Goal: Task Accomplishment & Management: Manage account settings

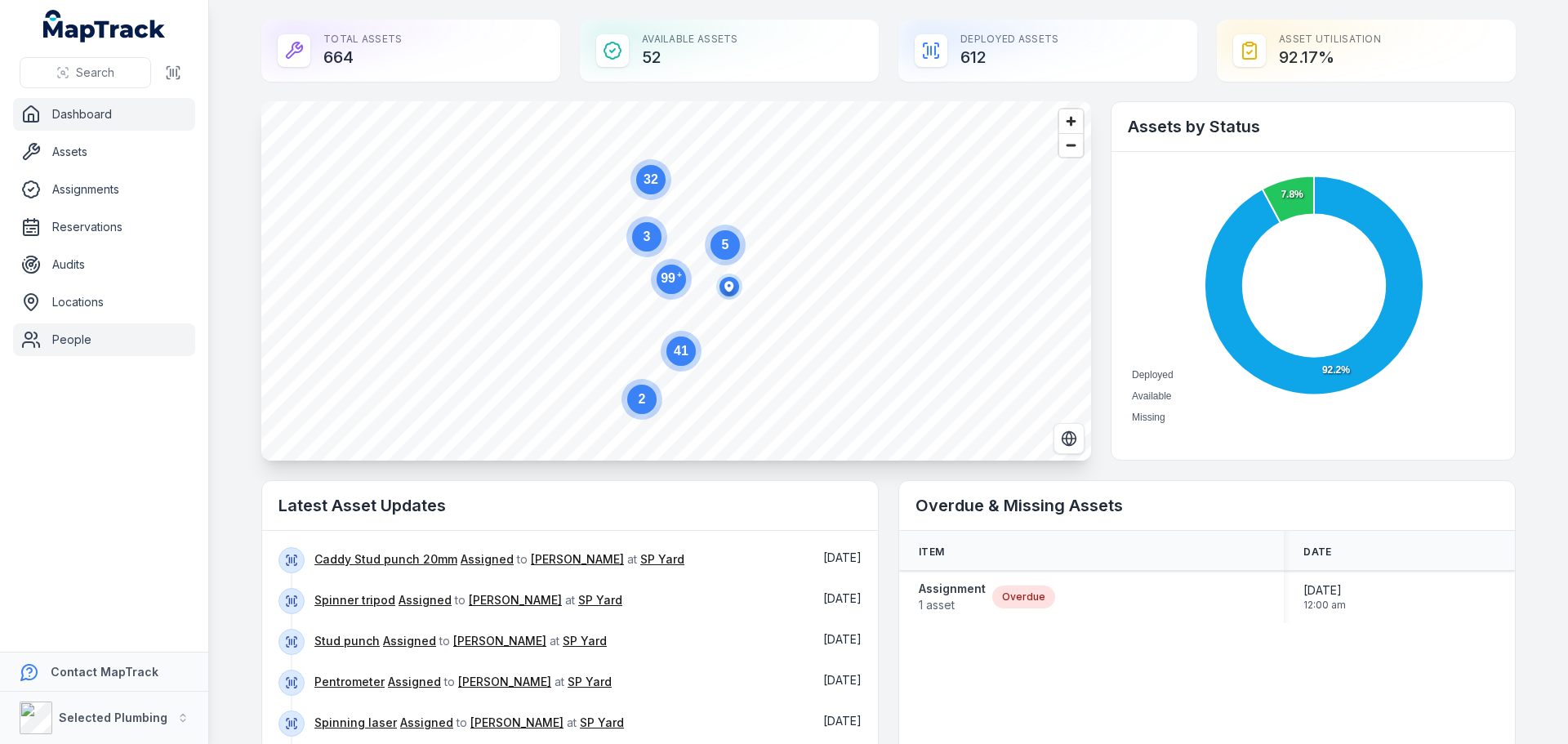
click at [70, 339] on link "People" at bounding box center [104, 339] width 182 height 32
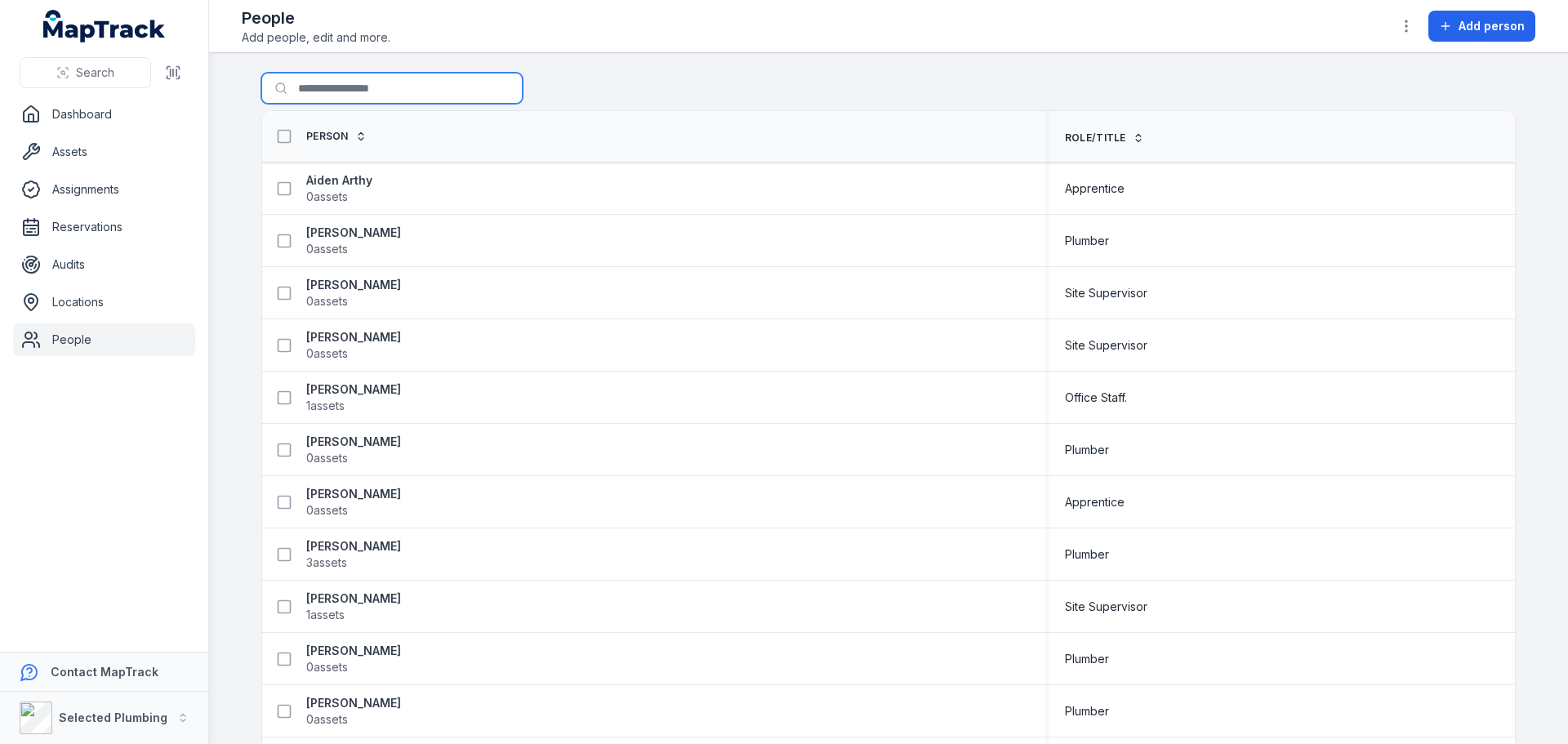
click at [311, 93] on input "Search for people" at bounding box center [392, 88] width 261 height 31
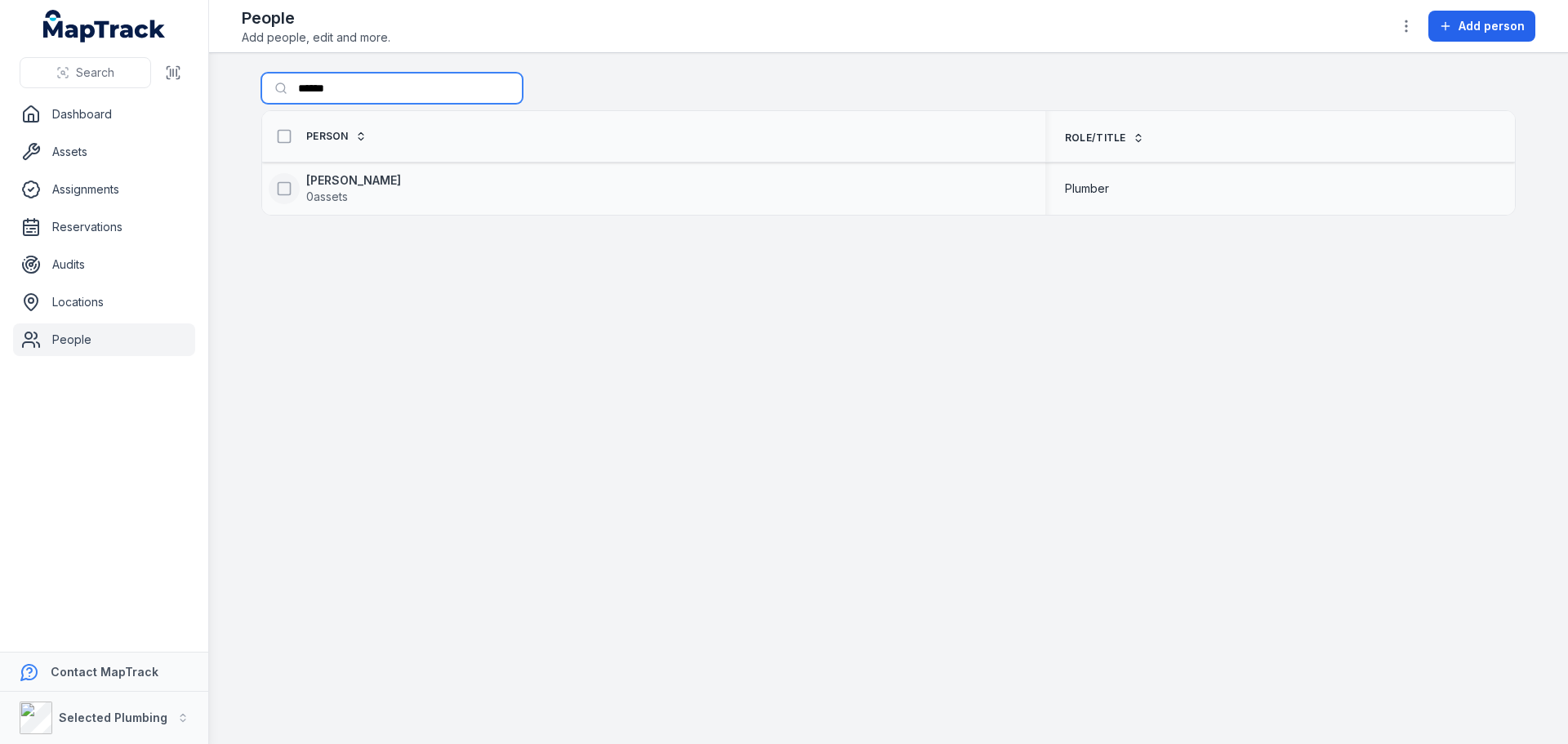
type input "******"
click at [281, 191] on icon at bounding box center [284, 189] width 16 height 16
drag, startPoint x: 327, startPoint y: 177, endPoint x: 285, endPoint y: 269, distance: 101.1
click at [285, 277] on main "Search for people ****** Person Role/Title Daryl Gaskin 0 assets Plumber 1 pers…" at bounding box center [889, 398] width 1359 height 691
drag, startPoint x: 322, startPoint y: 177, endPoint x: 312, endPoint y: 181, distance: 10.8
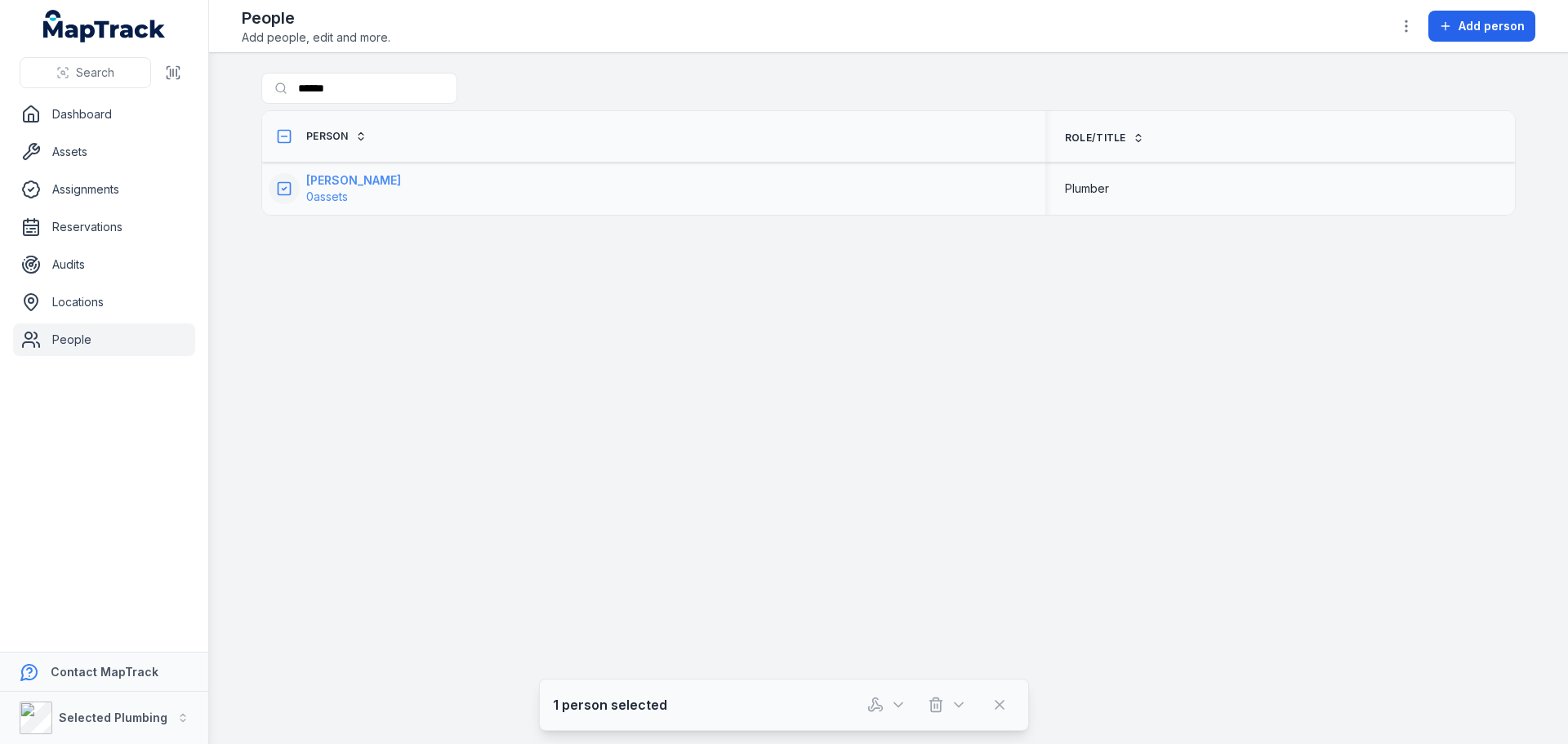
click at [314, 181] on strong "Daryl Gaskin" at bounding box center [354, 181] width 95 height 16
click at [327, 178] on strong "Daryl Gaskin" at bounding box center [354, 181] width 95 height 16
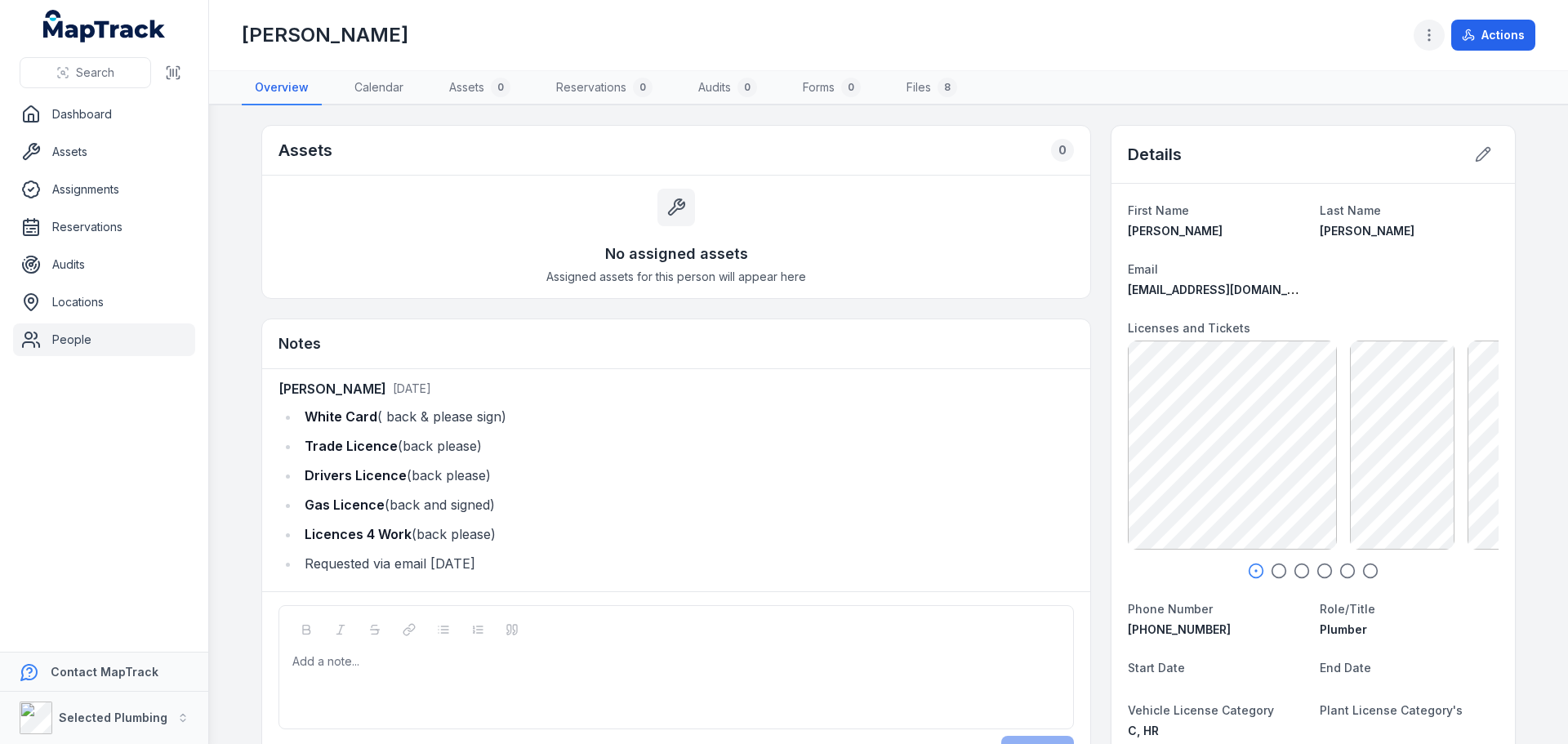
click at [1435, 33] on icon "button" at bounding box center [1429, 35] width 16 height 16
click at [1186, 57] on div "Daryl Gaskin Actions" at bounding box center [888, 35] width 1293 height 57
click at [77, 339] on link "People" at bounding box center [104, 339] width 182 height 32
click at [71, 339] on link "People" at bounding box center [104, 339] width 182 height 32
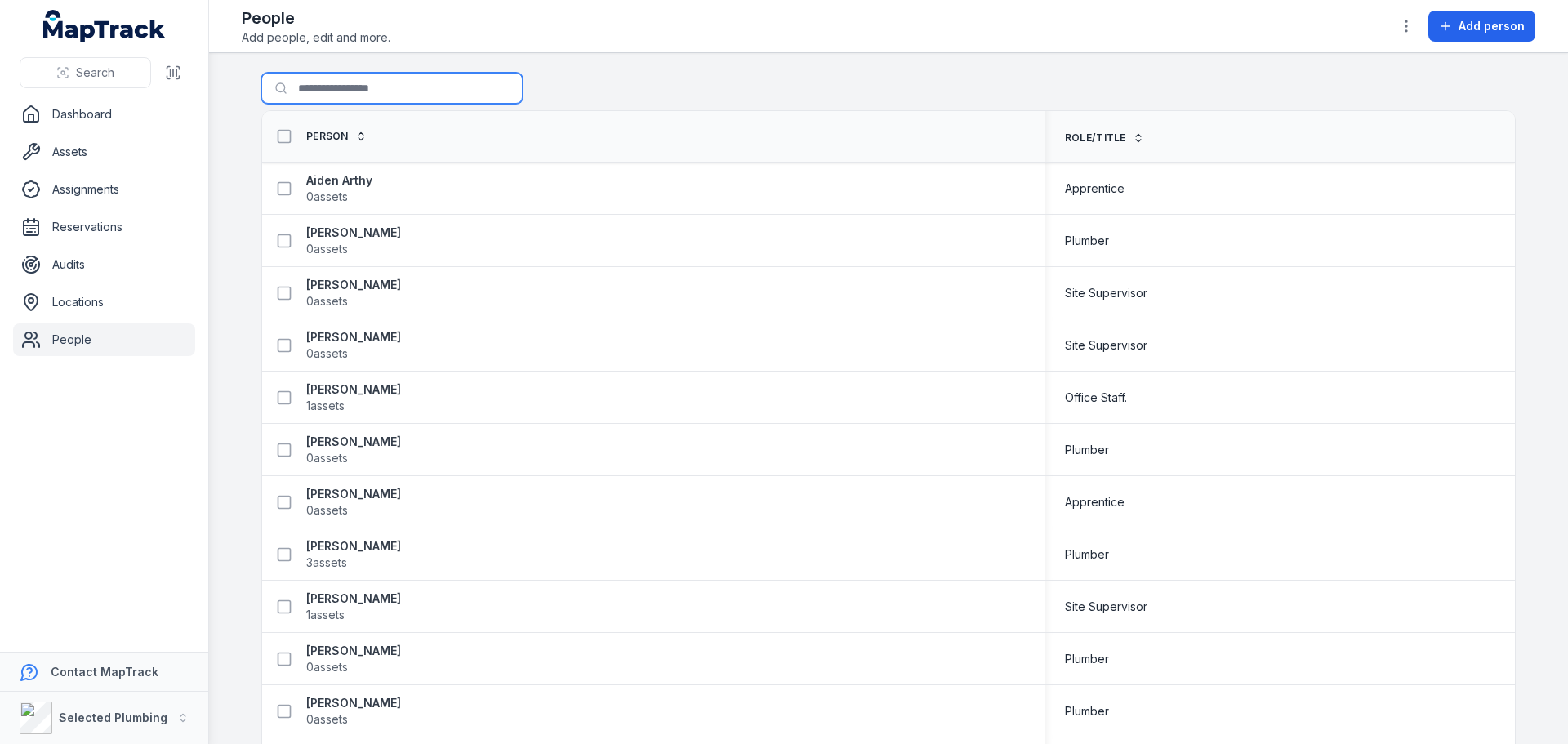
click at [325, 87] on input "Search for people" at bounding box center [392, 88] width 261 height 31
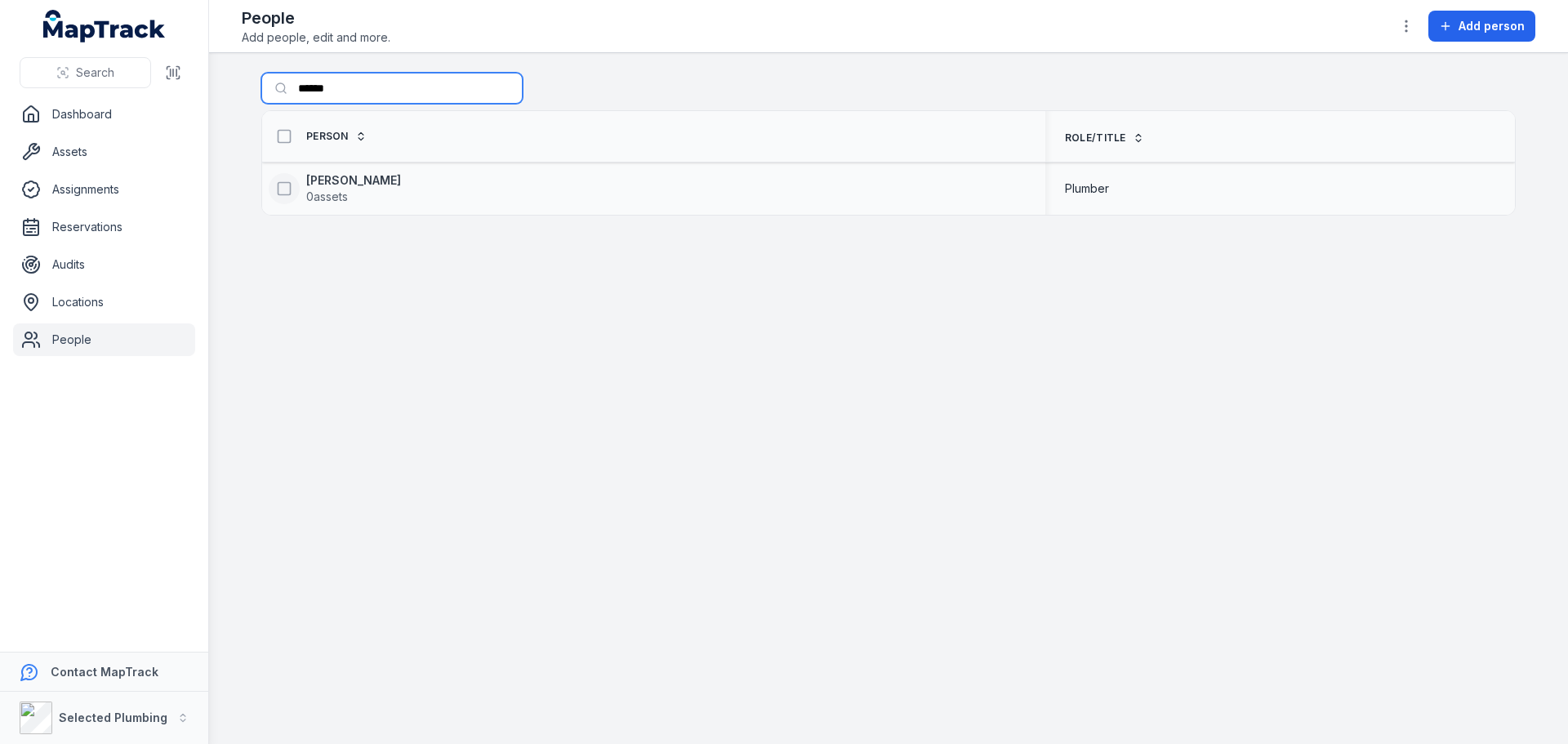
type input "******"
click at [284, 192] on icon at bounding box center [284, 189] width 16 height 16
click at [331, 135] on span "Person" at bounding box center [327, 136] width 42 height 13
click at [288, 192] on icon at bounding box center [284, 189] width 16 height 16
click at [961, 697] on icon "button" at bounding box center [959, 705] width 16 height 16
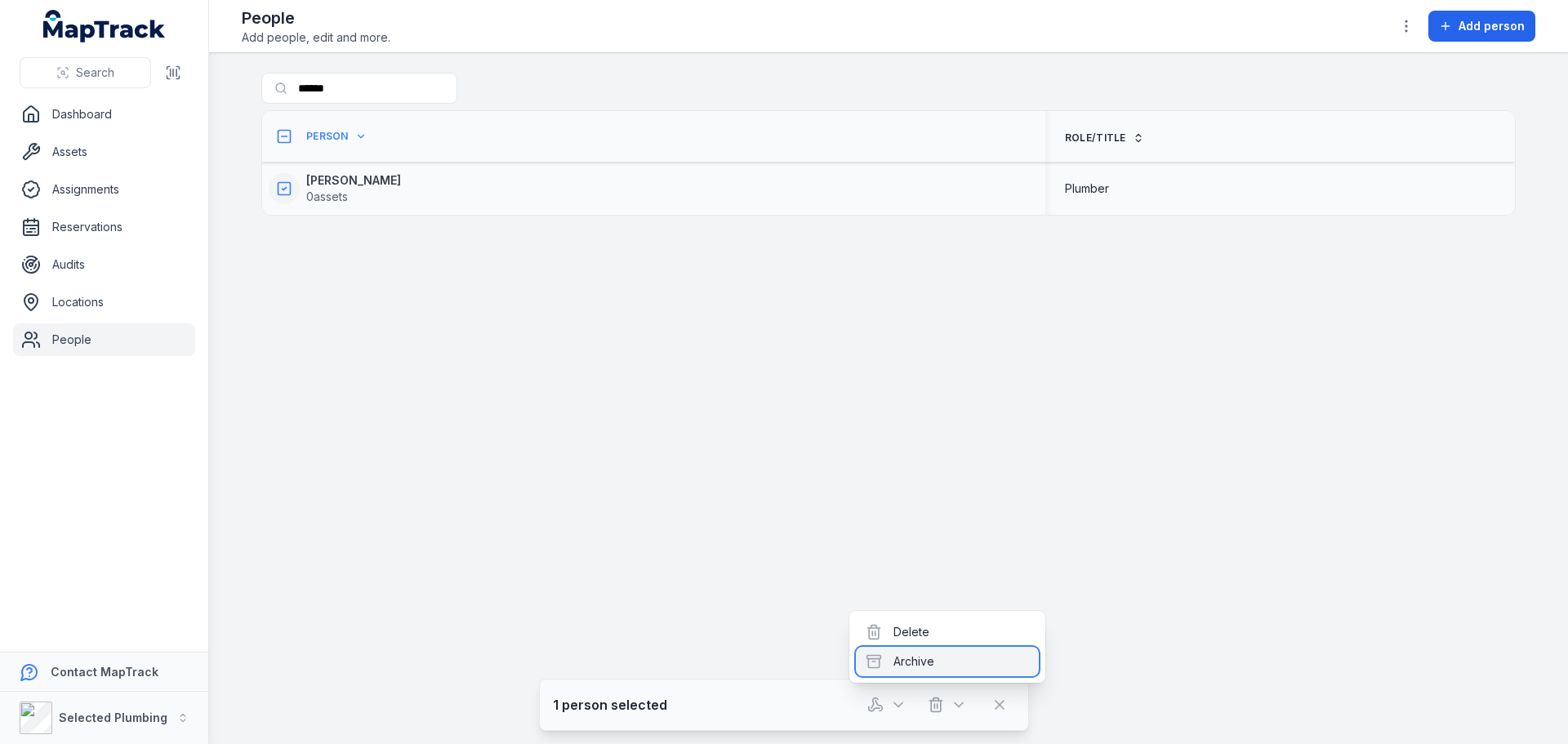
click at [918, 663] on div "Archive" at bounding box center [947, 662] width 183 height 30
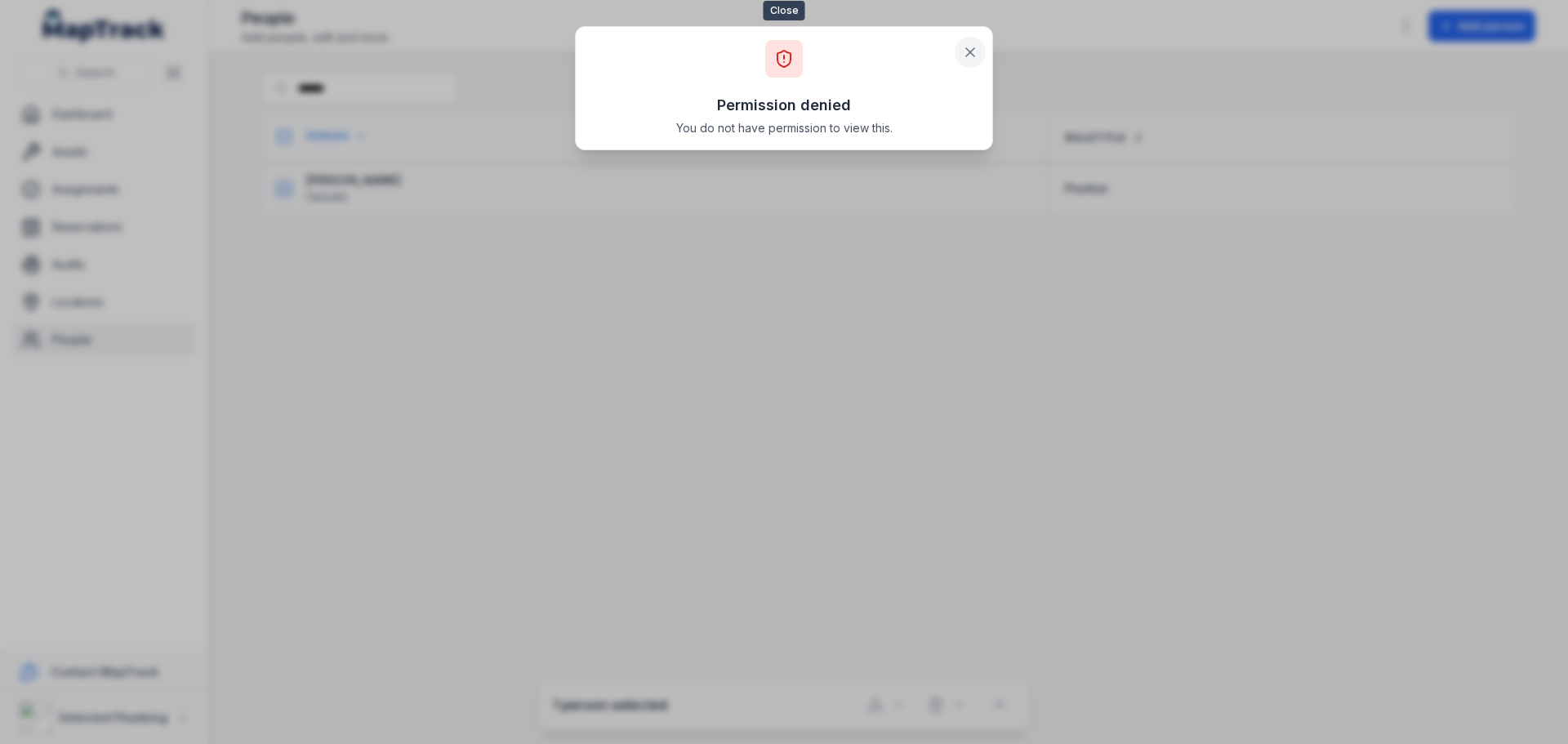
click at [975, 55] on icon at bounding box center [970, 52] width 16 height 16
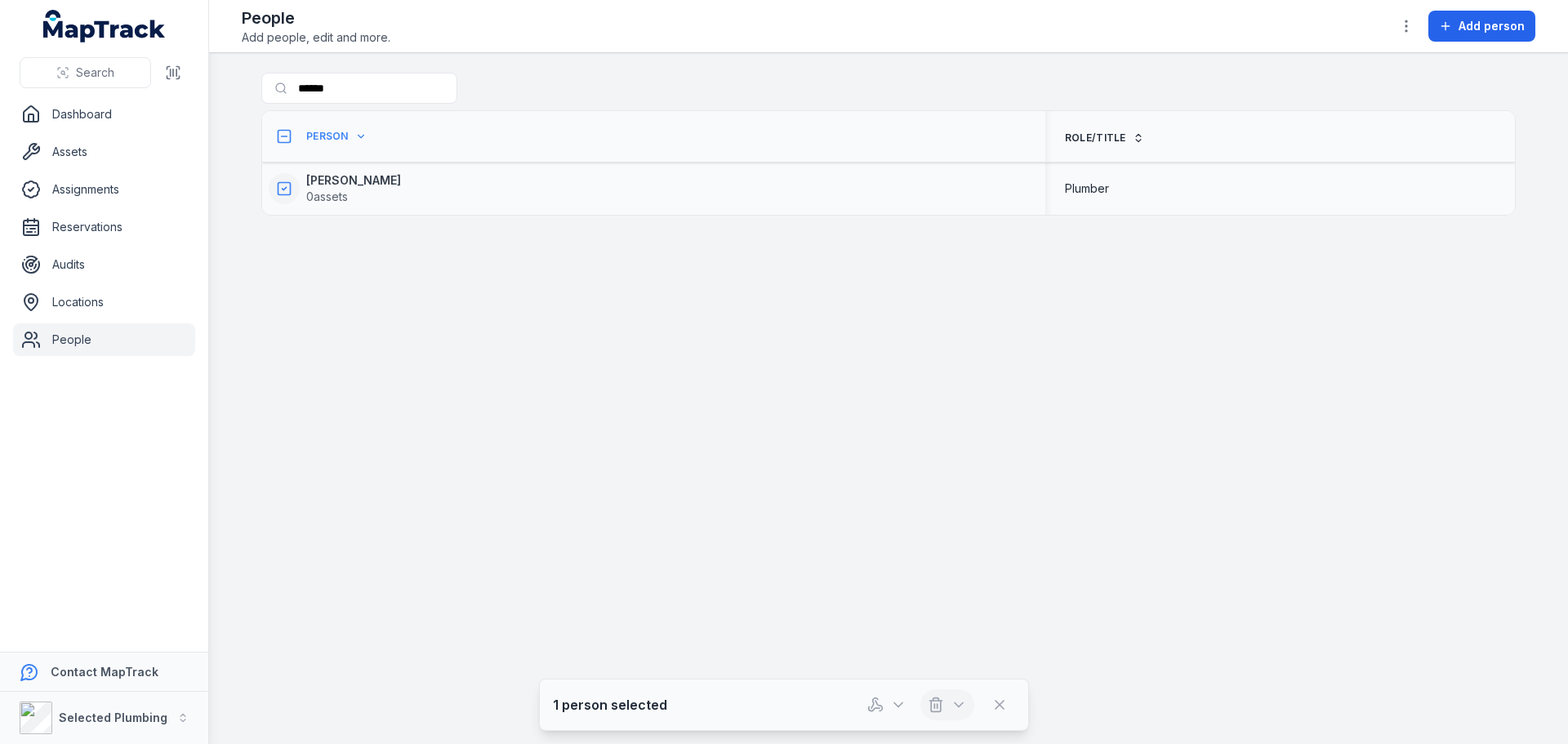
click at [961, 705] on icon "button" at bounding box center [959, 706] width 8 height 4
click at [741, 610] on main "Search for people ****** Person Role/Title Daryl Gaskin 0 assets Plumber 1 pers…" at bounding box center [889, 398] width 1359 height 691
click at [898, 710] on icon "button" at bounding box center [899, 705] width 16 height 16
click at [681, 428] on main "Search for people ****** Person Role/Title Daryl Gaskin 0 assets Plumber 1 pers…" at bounding box center [889, 398] width 1359 height 691
click at [1070, 237] on main "Search for people ****** Person Role/Title Daryl Gaskin 0 assets Plumber 1 pers…" at bounding box center [889, 398] width 1359 height 691
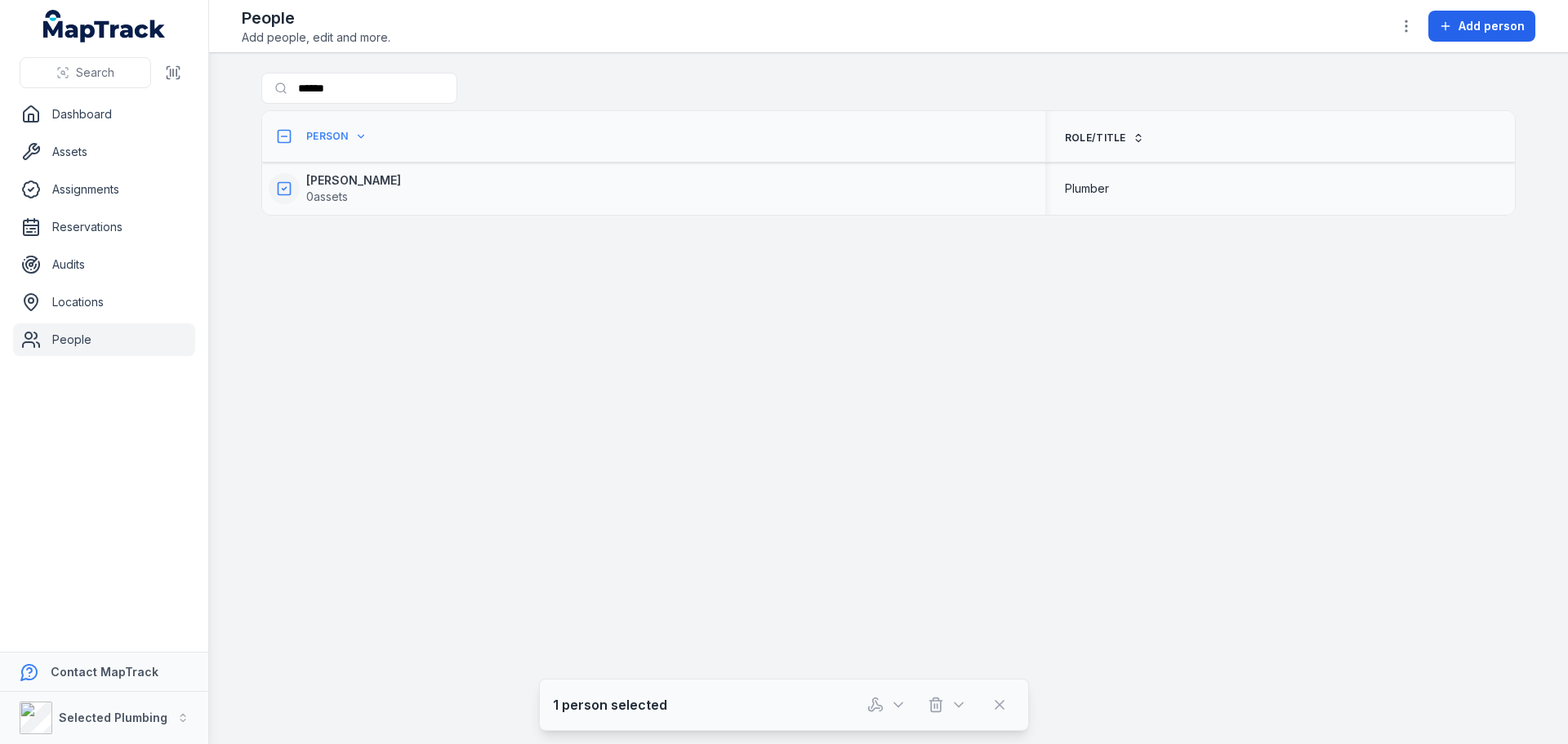
click at [276, 187] on button at bounding box center [284, 188] width 31 height 31
click at [63, 348] on link "People" at bounding box center [104, 339] width 182 height 32
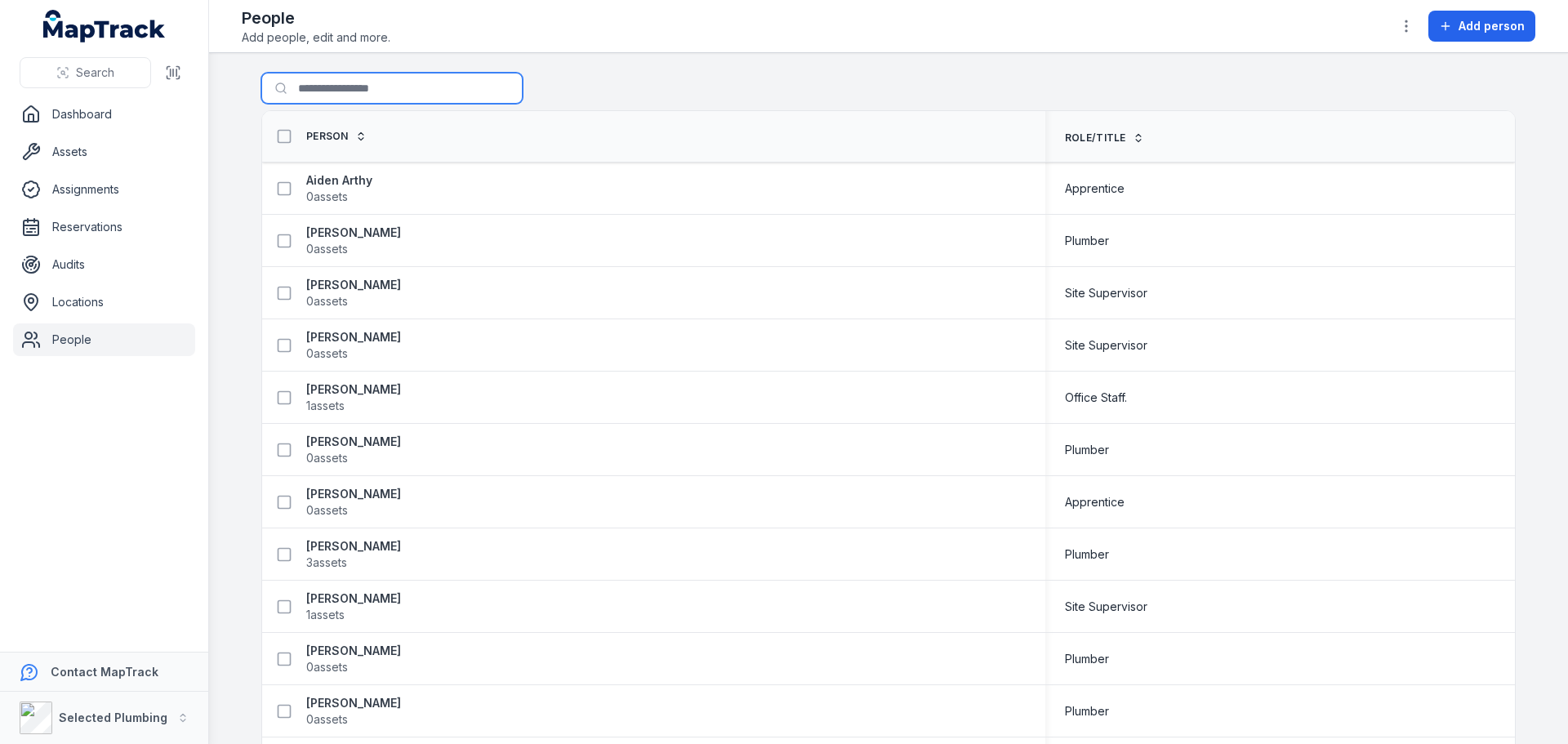
click at [336, 83] on input "******" at bounding box center [392, 88] width 261 height 31
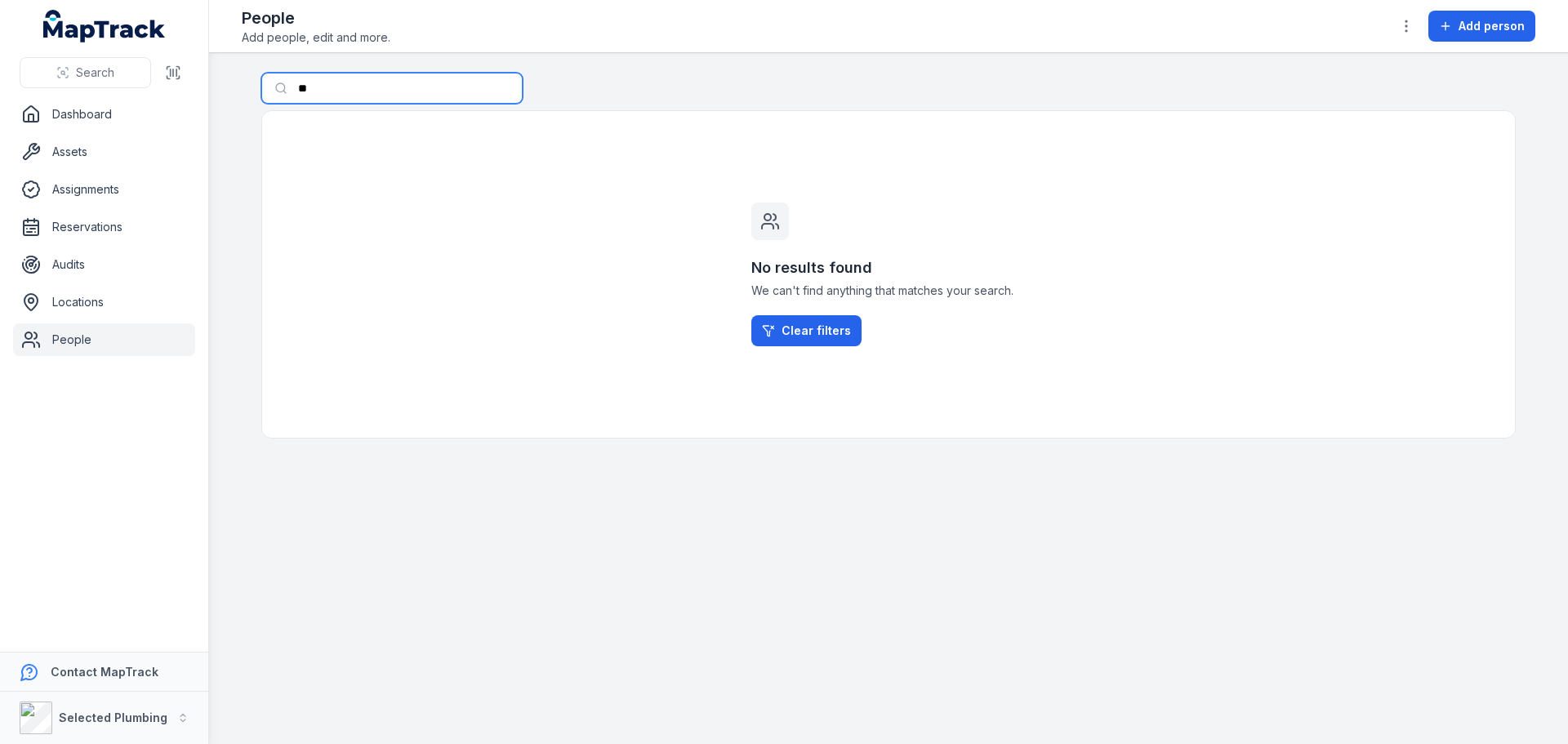
type input "*"
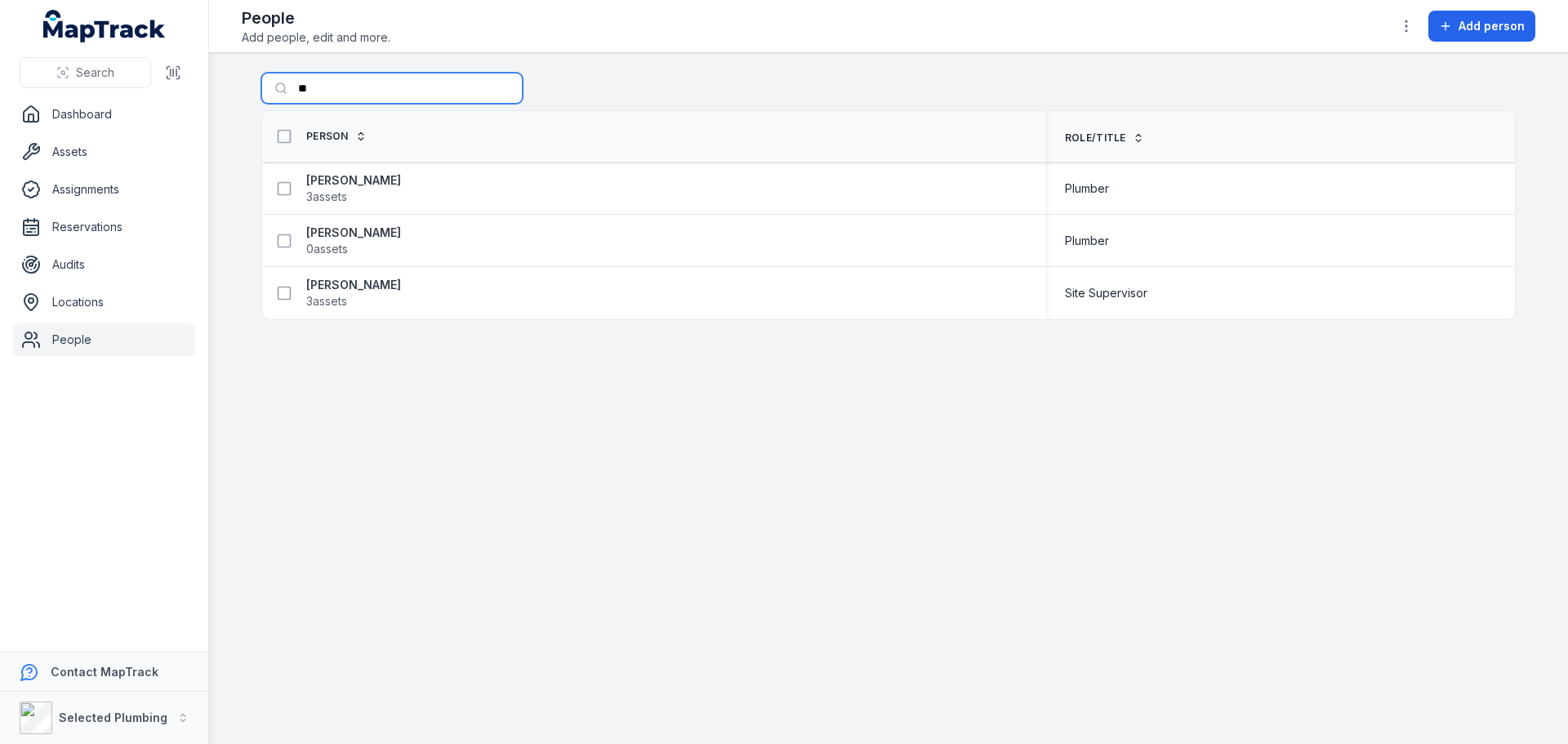
type input "*"
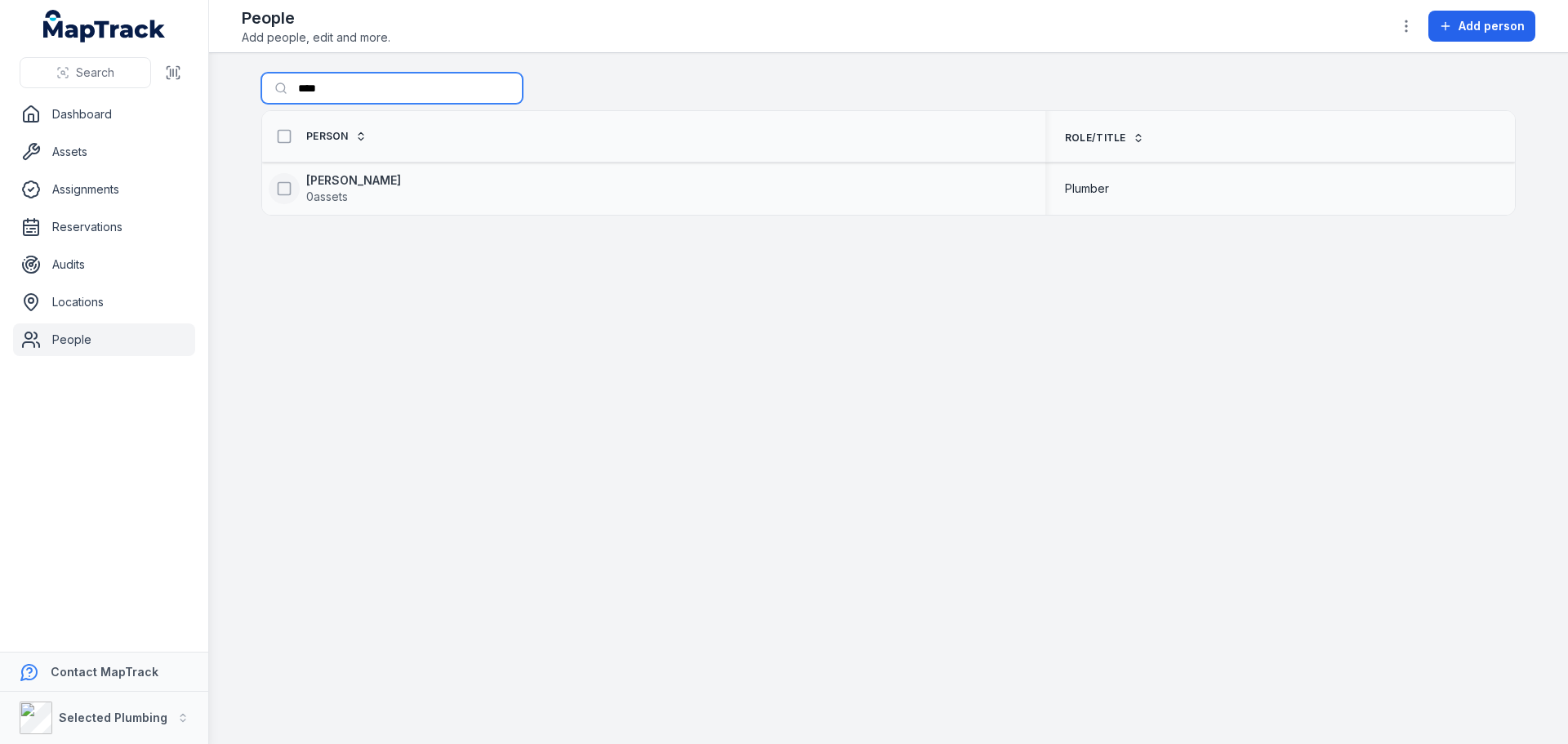
type input "****"
click at [283, 194] on rect at bounding box center [285, 188] width 13 height 13
click at [958, 705] on icon "button" at bounding box center [959, 705] width 16 height 16
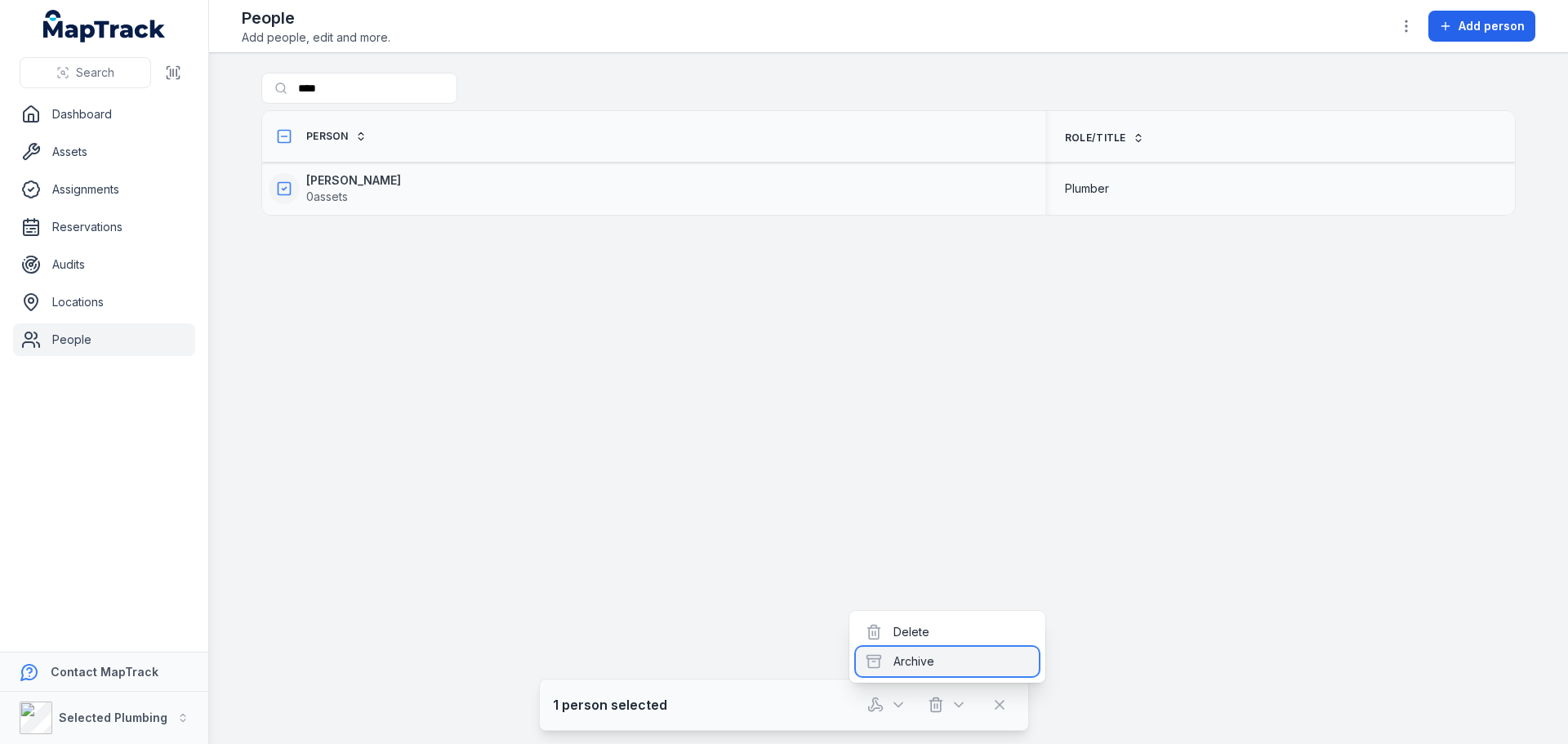
click at [916, 666] on div "Archive" at bounding box center [947, 662] width 183 height 30
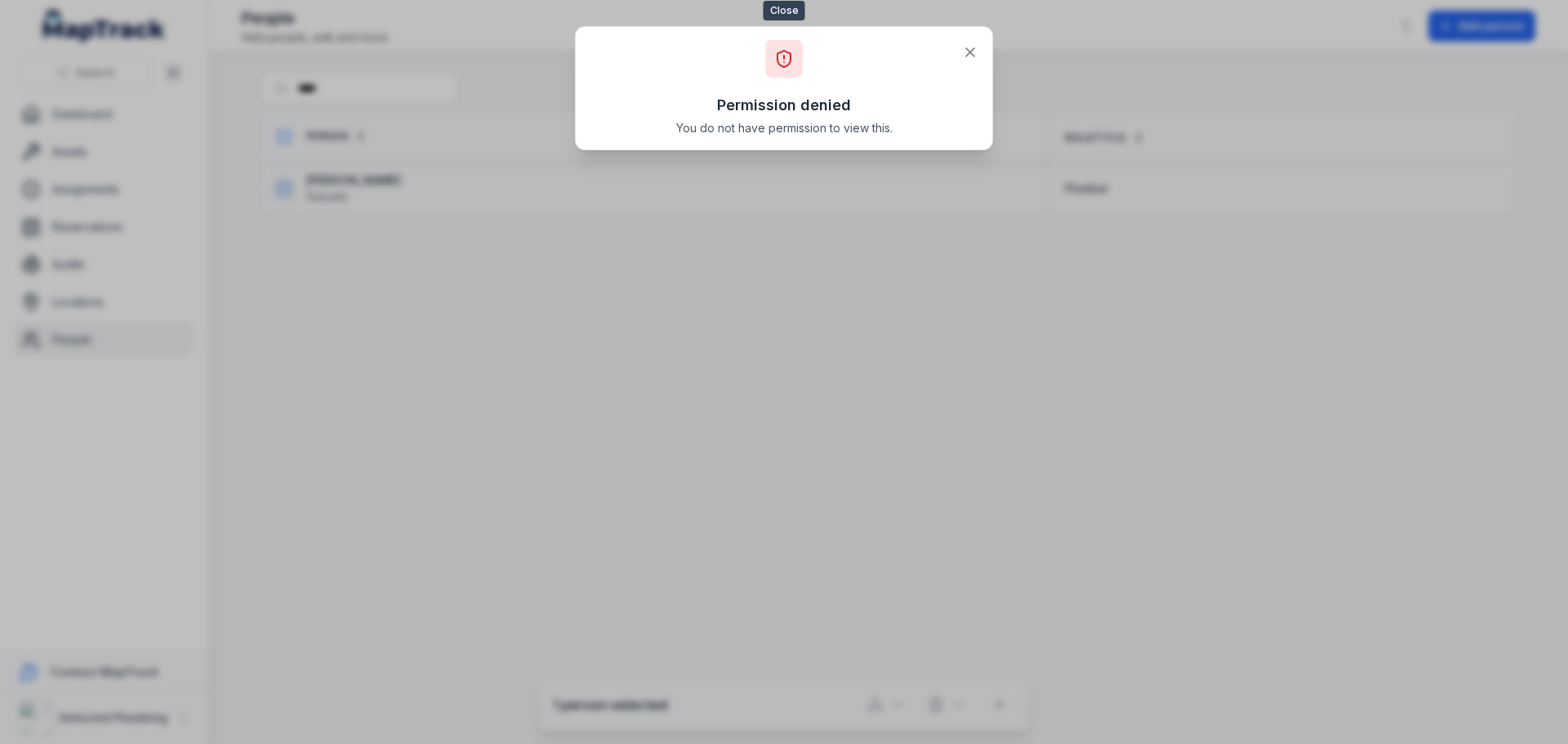
drag, startPoint x: 969, startPoint y: 51, endPoint x: 984, endPoint y: 85, distance: 37.2
click at [969, 51] on icon at bounding box center [969, 52] width 8 height 8
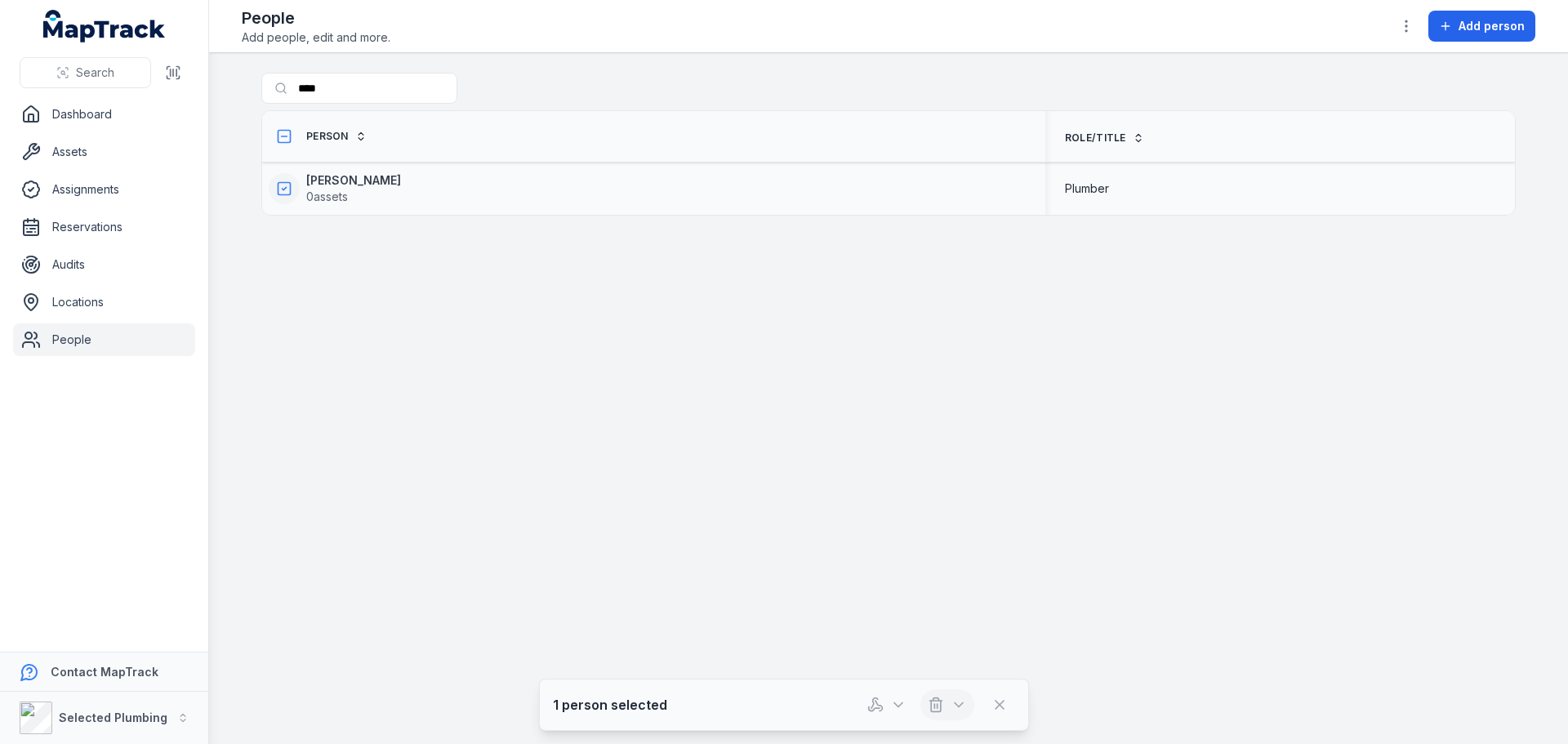
click at [953, 704] on icon "button" at bounding box center [959, 705] width 16 height 16
click at [918, 657] on div "Archive" at bounding box center [947, 662] width 183 height 30
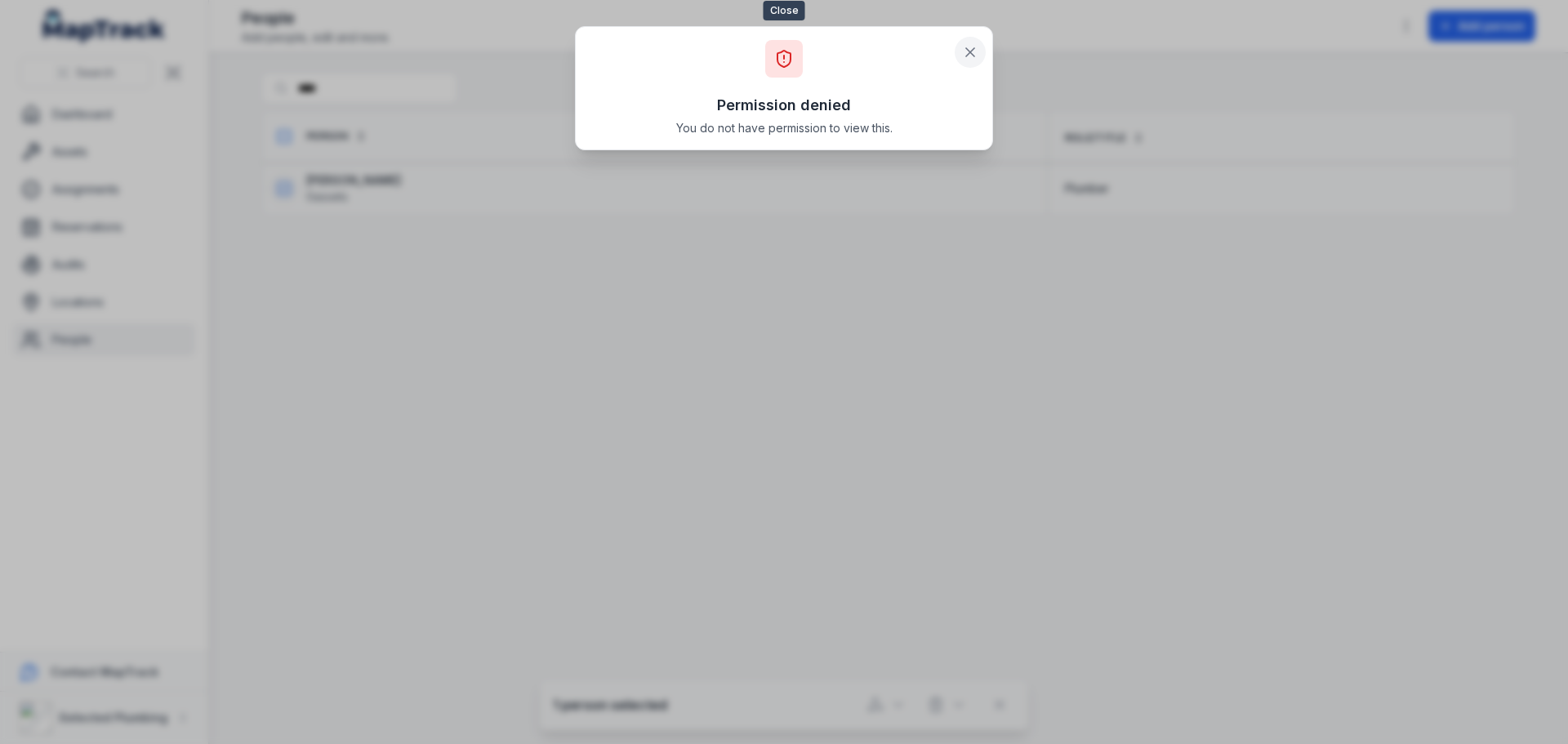
click at [967, 55] on icon at bounding box center [969, 52] width 8 height 8
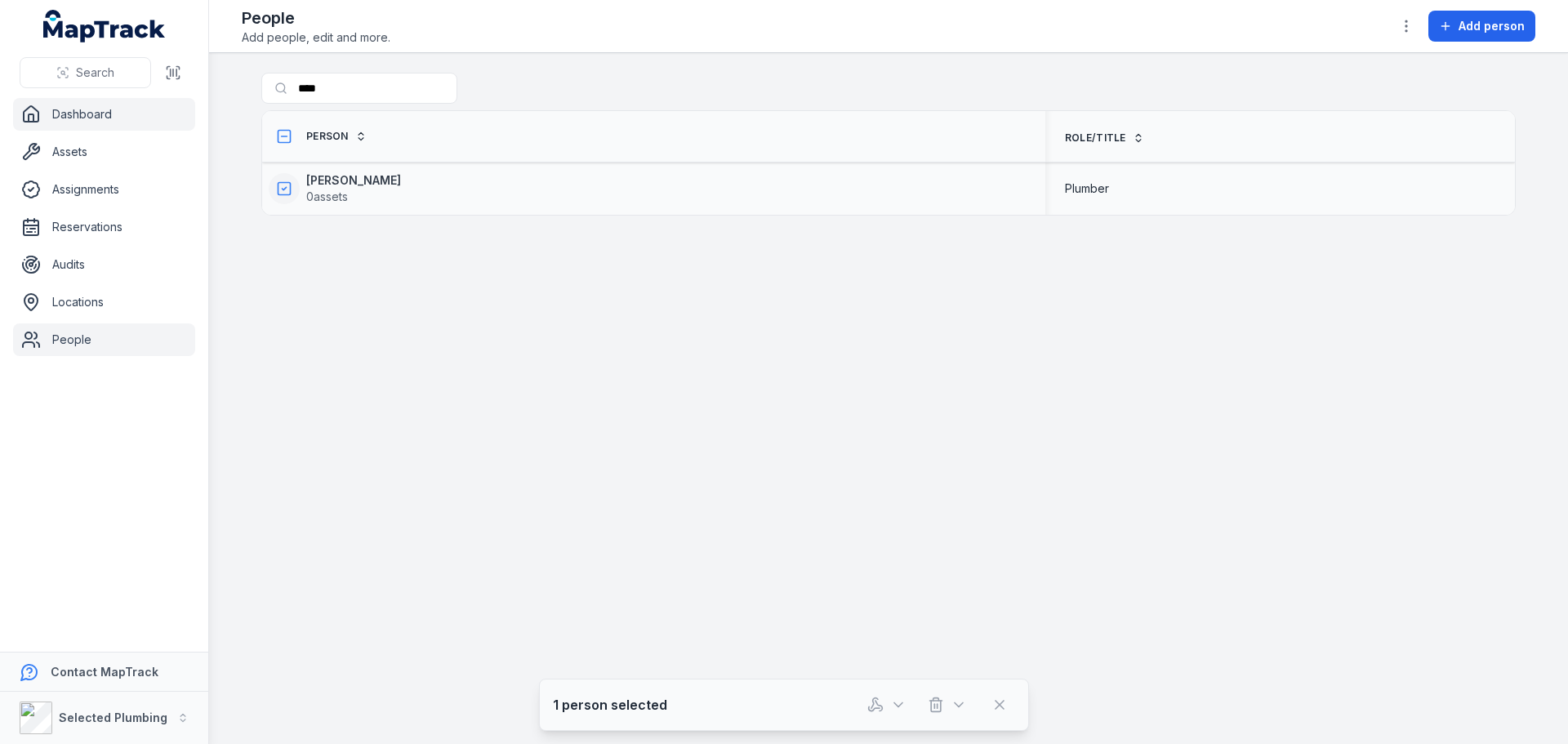
click at [105, 116] on link "Dashboard" at bounding box center [104, 114] width 182 height 32
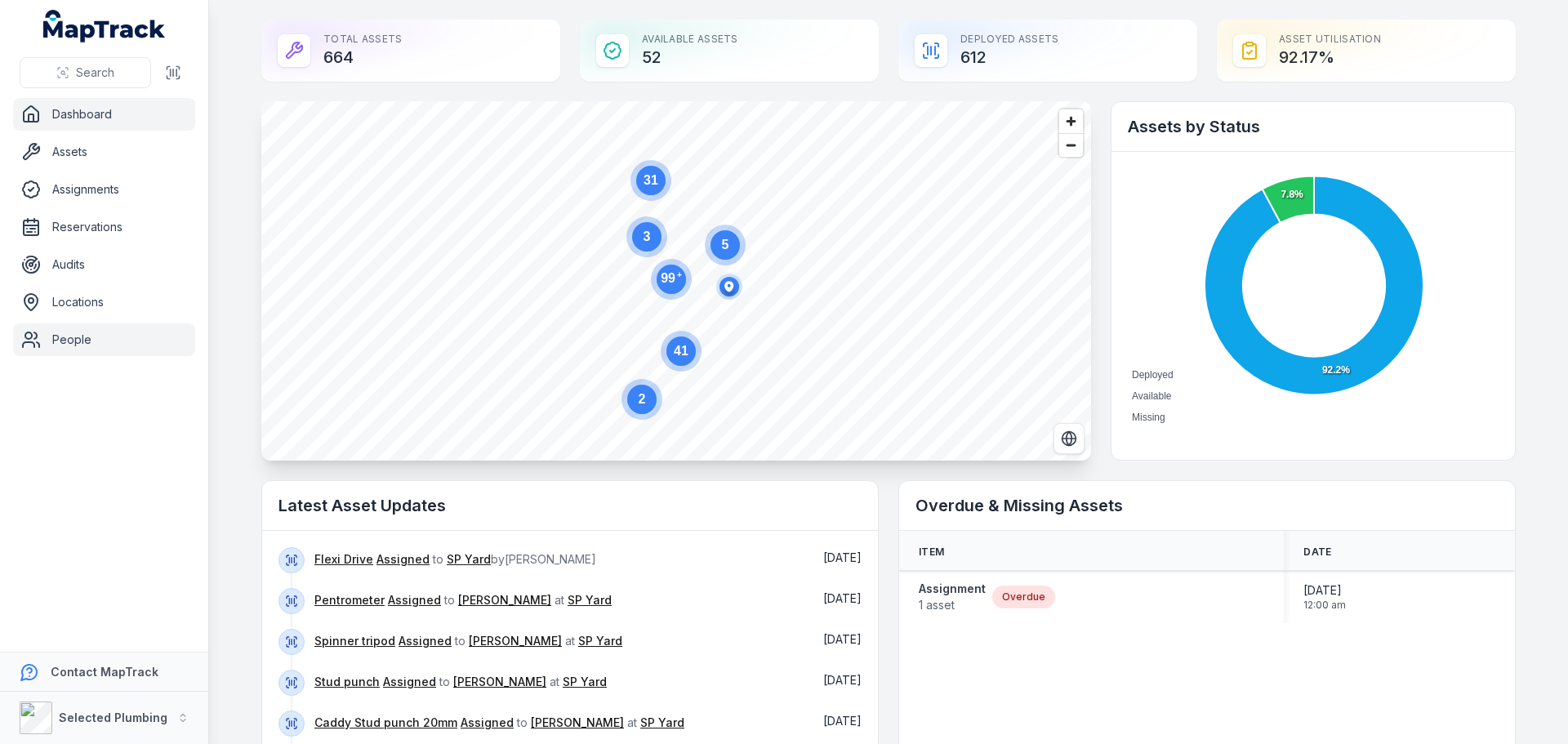
click at [62, 345] on link "People" at bounding box center [104, 339] width 182 height 32
click at [111, 717] on strong "Selected Plumbing" at bounding box center [113, 718] width 108 height 14
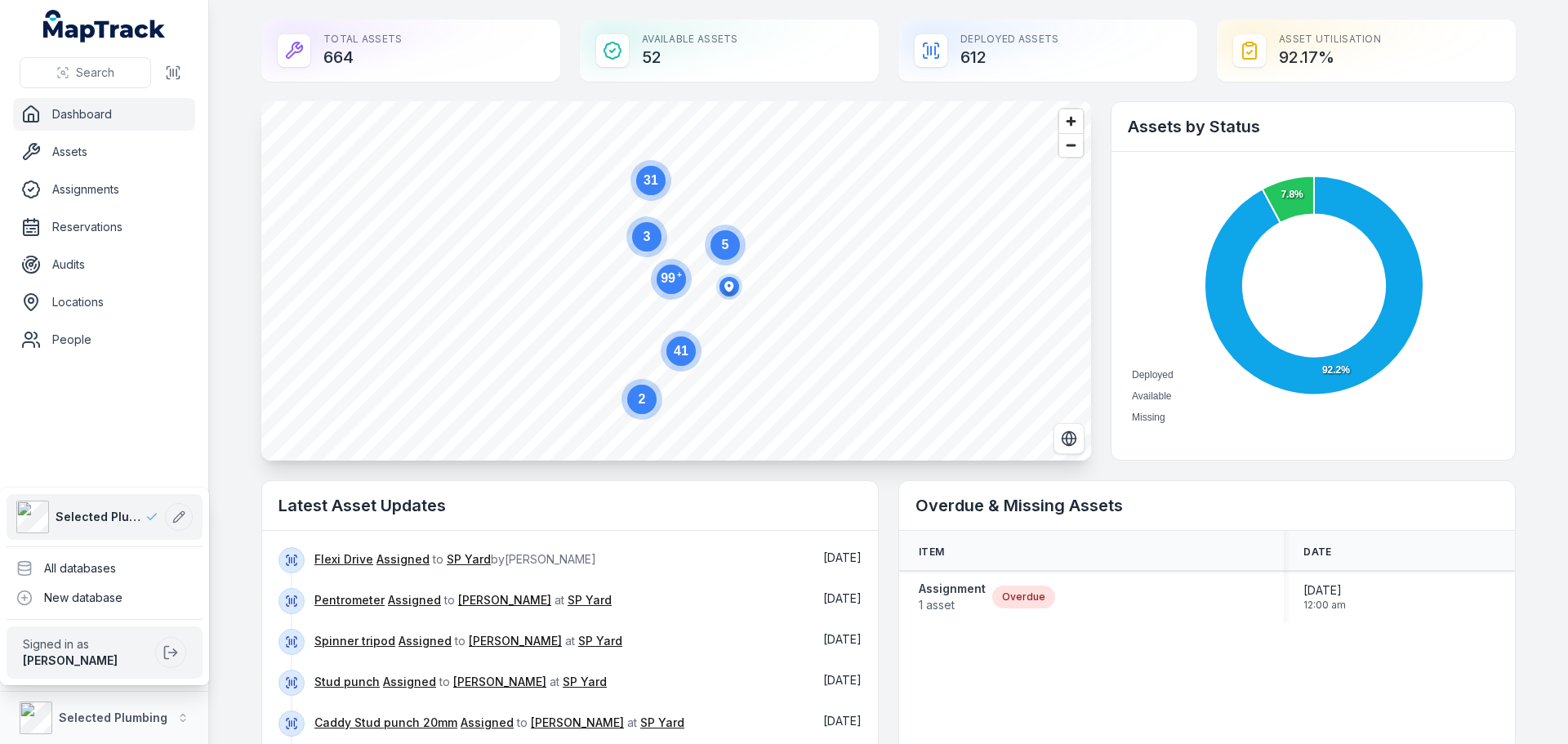
click at [160, 362] on div "Search Dashboard Assets Assignments Reservations Audits Locations People Contac…" at bounding box center [105, 372] width 209 height 744
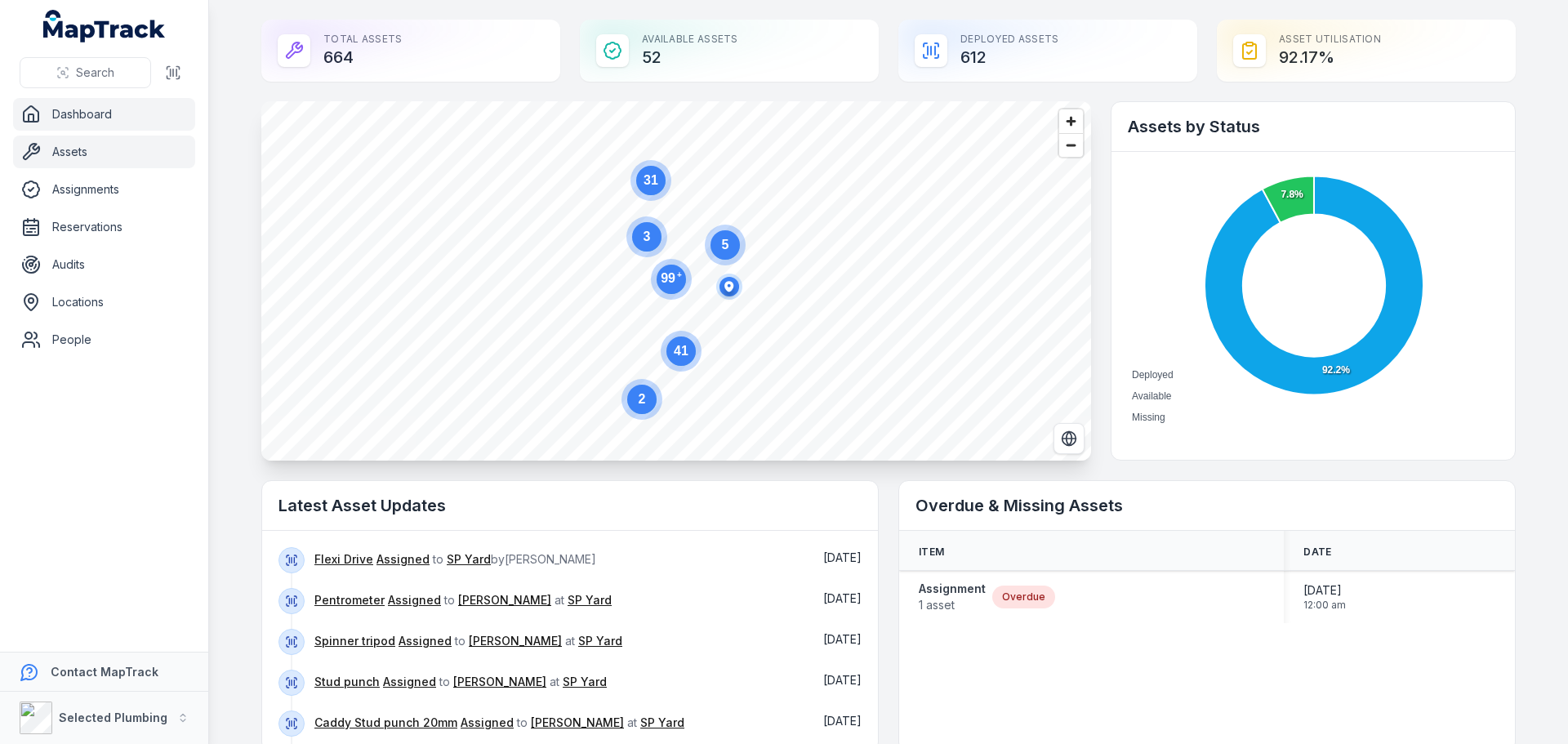
click at [48, 152] on link "Assets" at bounding box center [104, 151] width 182 height 32
click at [88, 720] on strong "Selected Plumbing" at bounding box center [113, 718] width 108 height 14
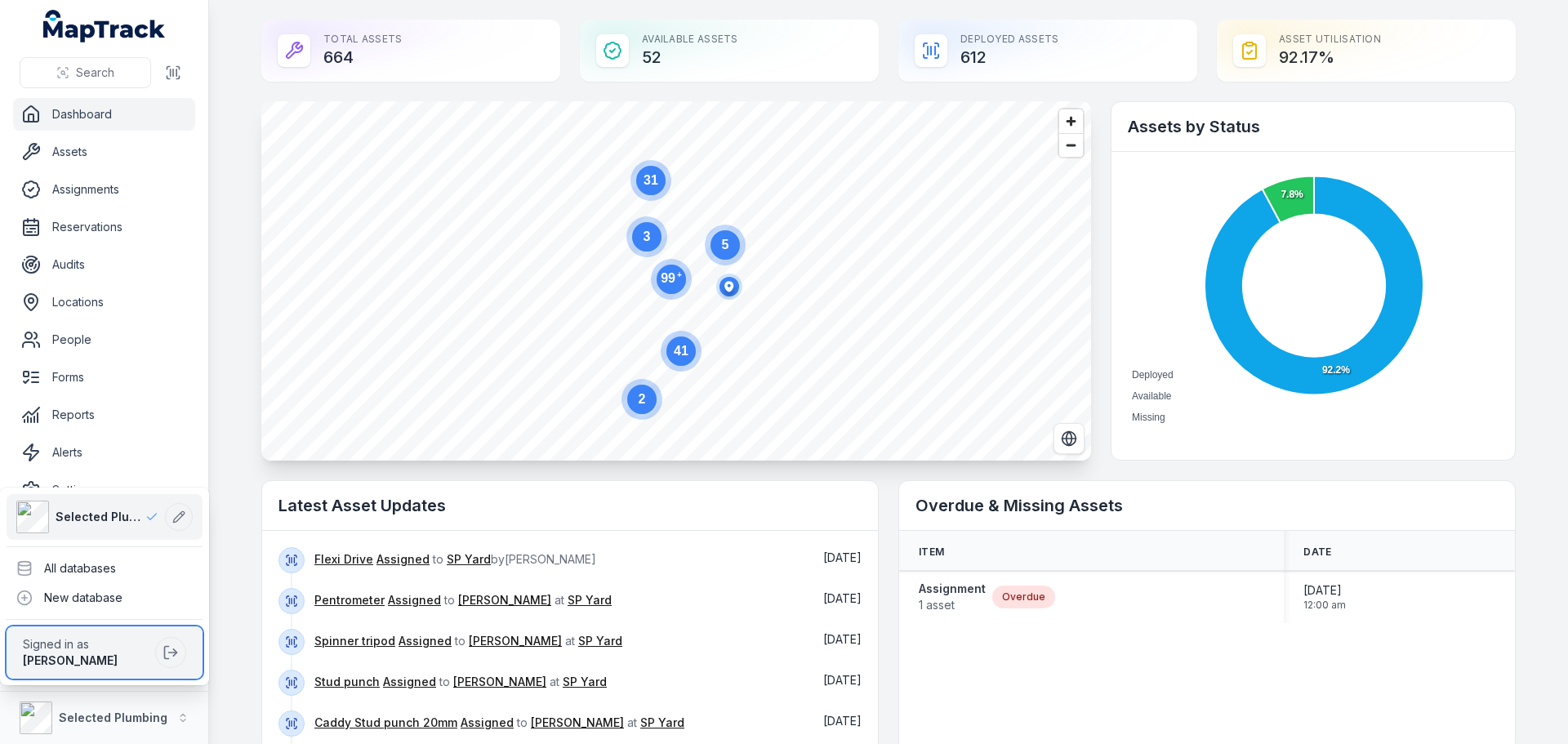
click at [102, 654] on div "[PERSON_NAME]" at bounding box center [86, 661] width 126 height 16
